Goal: Task Accomplishment & Management: Manage account settings

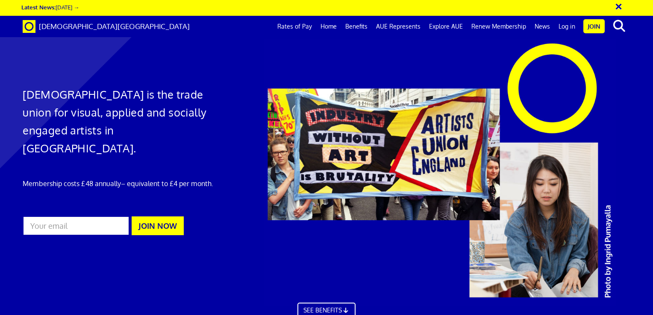
scroll to position [0, 6]
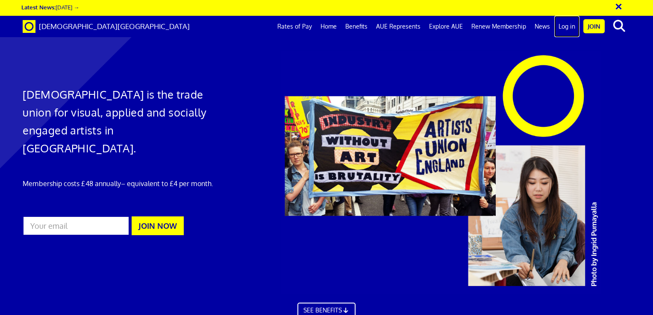
click at [568, 23] on link "Log in" at bounding box center [566, 26] width 25 height 21
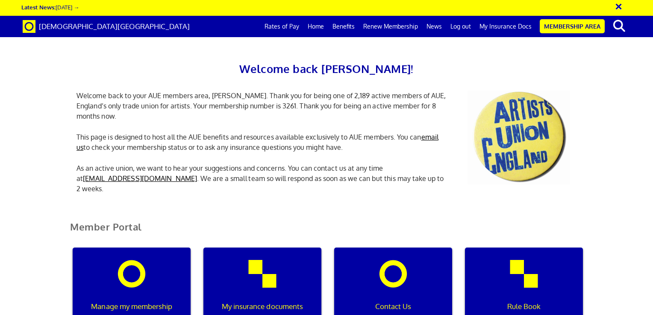
scroll to position [0, 3]
click at [144, 297] on div "Manage my membership" at bounding box center [132, 289] width 118 height 82
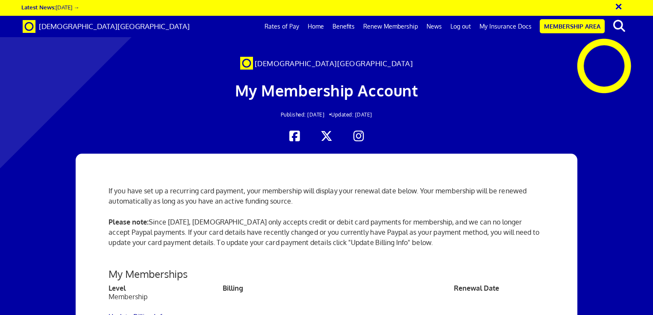
scroll to position [0, 6]
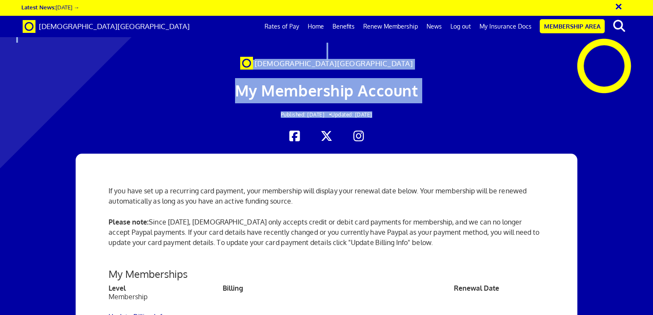
drag, startPoint x: 650, startPoint y: 107, endPoint x: 653, endPoint y: 122, distance: 15.2
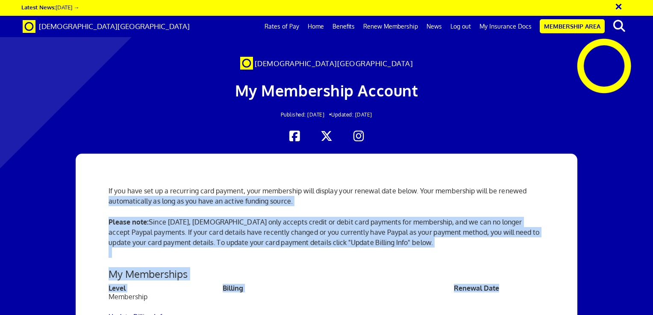
drag, startPoint x: 542, startPoint y: 285, endPoint x: 543, endPoint y: 192, distance: 92.3
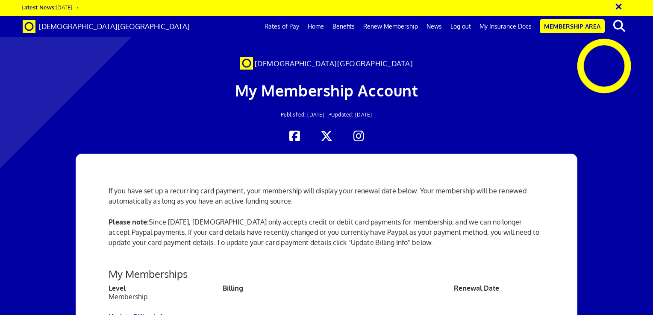
drag, startPoint x: 543, startPoint y: 192, endPoint x: 603, endPoint y: 216, distance: 64.7
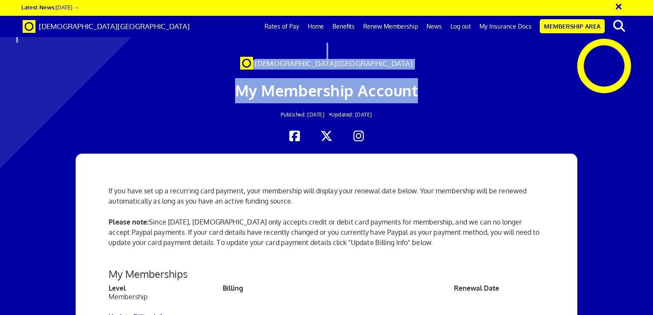
drag, startPoint x: 652, startPoint y: 67, endPoint x: 654, endPoint y: 94, distance: 27.0
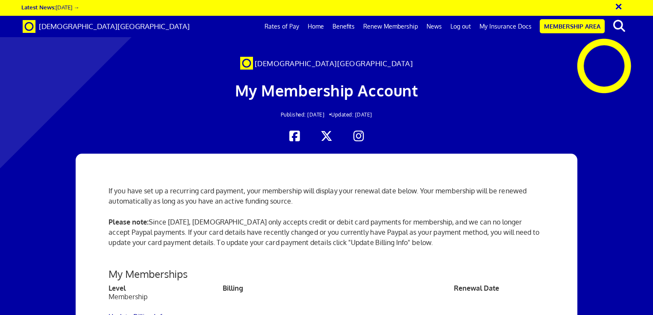
click at [497, 26] on link "My Insurance Docs" at bounding box center [505, 26] width 61 height 21
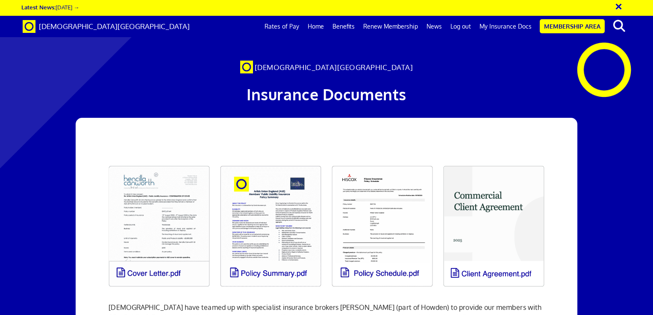
scroll to position [0, 6]
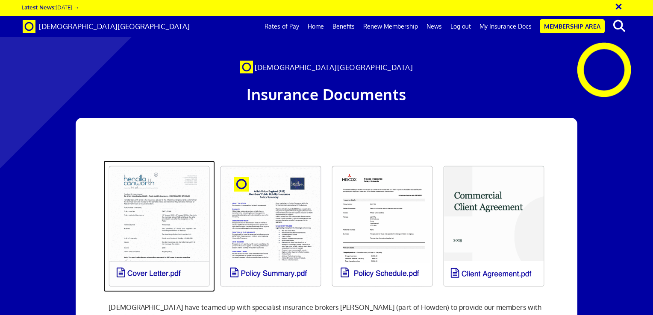
click at [135, 271] on link at bounding box center [159, 227] width 112 height 132
click at [191, 228] on link at bounding box center [159, 227] width 112 height 132
